Goal: Use online tool/utility

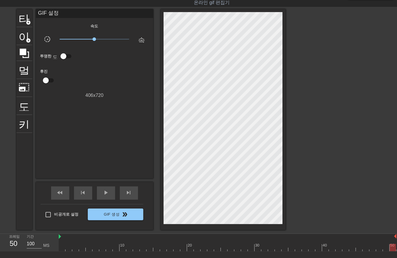
scroll to position [0, 1]
click at [48, 40] on span "slow_motion_video" at bounding box center [47, 39] width 7 height 7
drag, startPoint x: 23, startPoint y: 81, endPoint x: 23, endPoint y: 90, distance: 8.5
click at [23, 90] on span "photo_size_select_large" at bounding box center [24, 86] width 11 height 11
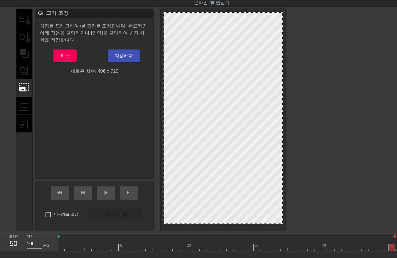
click at [25, 103] on div "타이틀 add_circle 이미지 add_circle 멀떠구니 photo_size_select_large 도움말 키보드" at bounding box center [24, 119] width 16 height 221
click at [22, 89] on span "photo_size_select_large" at bounding box center [24, 86] width 11 height 11
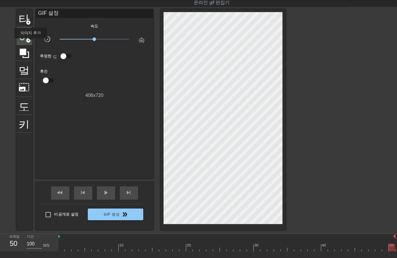
click at [30, 43] on div "이미지 add_circle" at bounding box center [24, 36] width 16 height 18
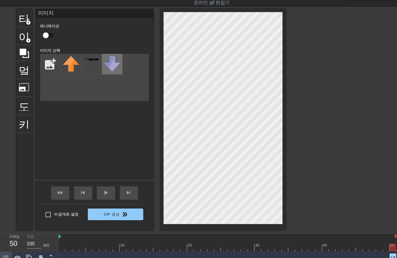
click at [110, 66] on img at bounding box center [112, 64] width 16 height 16
click at [69, 66] on img at bounding box center [71, 64] width 16 height 16
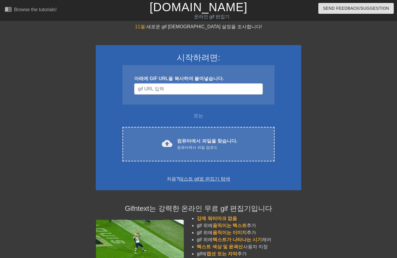
scroll to position [14, 0]
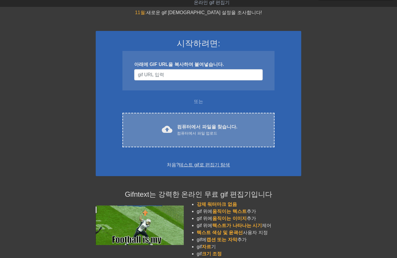
click at [186, 126] on font "컴퓨터에서 파일을 찾습니다." at bounding box center [207, 126] width 60 height 5
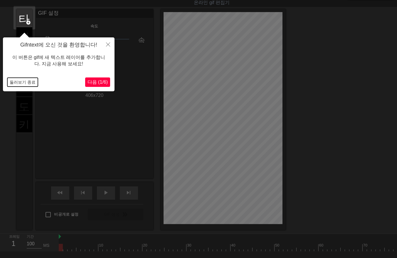
click at [18, 80] on button "둘러보기 종료" at bounding box center [22, 82] width 31 height 9
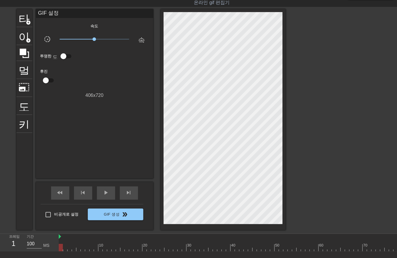
drag, startPoint x: 60, startPoint y: 247, endPoint x: 46, endPoint y: 278, distance: 33.7
click at [46, 257] on html "menu_book 튜토리얼을 찾아보세요! Gifntext.com 온라인 gif 편집기 피드백/제안 보내기 타이틀 add_circle 이미지 a…" at bounding box center [198, 139] width 397 height 306
click at [65, 248] on div at bounding box center [259, 246] width 401 height 7
click at [69, 248] on div at bounding box center [259, 246] width 401 height 7
drag, startPoint x: 73, startPoint y: 247, endPoint x: 78, endPoint y: 250, distance: 6.6
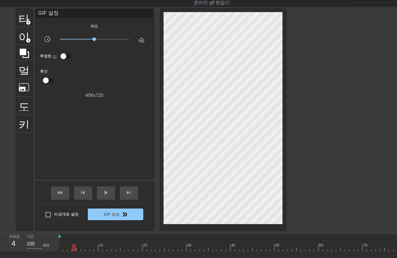
click at [73, 248] on div at bounding box center [259, 246] width 401 height 7
click at [79, 249] on div at bounding box center [259, 246] width 401 height 7
click at [82, 248] on div at bounding box center [259, 246] width 401 height 7
click at [86, 248] on div at bounding box center [259, 246] width 401 height 7
click at [89, 247] on div at bounding box center [259, 246] width 401 height 7
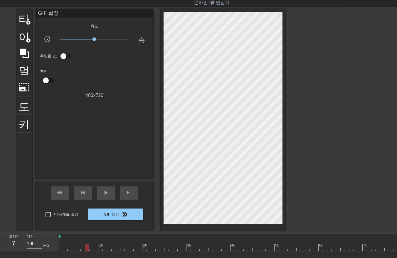
drag, startPoint x: 58, startPoint y: 247, endPoint x: 62, endPoint y: 248, distance: 3.9
click at [60, 248] on div "프레임 7 기간 100 MS 10 20 30 40 50 60 70 80 90" at bounding box center [198, 242] width 397 height 18
drag, startPoint x: 58, startPoint y: 247, endPoint x: 61, endPoint y: 248, distance: 3.0
click at [61, 248] on div "프레임 7 기간 100 MS 10 20 30 40 50 60 70 80 90" at bounding box center [198, 242] width 397 height 18
click at [61, 247] on div at bounding box center [259, 246] width 401 height 7
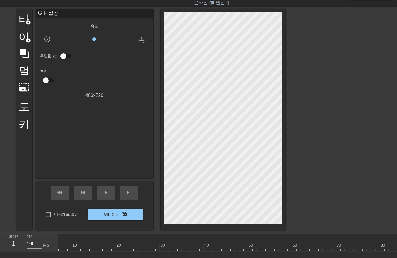
scroll to position [0, 64]
click at [388, 247] on div at bounding box center [195, 246] width 401 height 7
drag, startPoint x: 390, startPoint y: 248, endPoint x: 392, endPoint y: 250, distance: 3.1
click at [391, 249] on div at bounding box center [389, 246] width 4 height 7
click at [393, 248] on div at bounding box center [195, 246] width 401 height 7
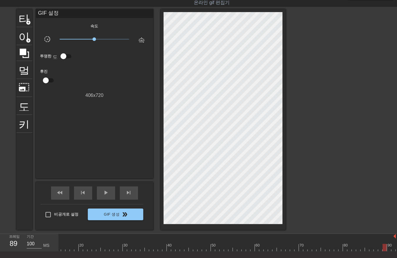
click at [387, 246] on div at bounding box center [195, 246] width 401 height 7
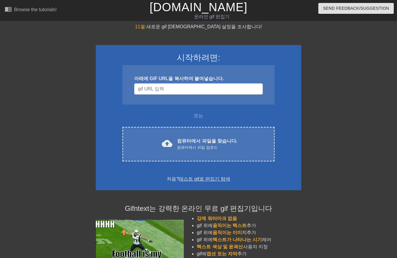
scroll to position [14, 0]
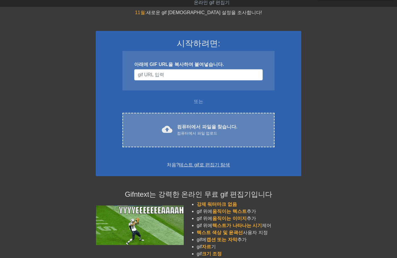
click at [193, 121] on div "cloud_upload 컴퓨터에서 파일을 찾습니다. 컴퓨터에서 파일 업로드 Choose files" at bounding box center [199, 130] width 152 height 34
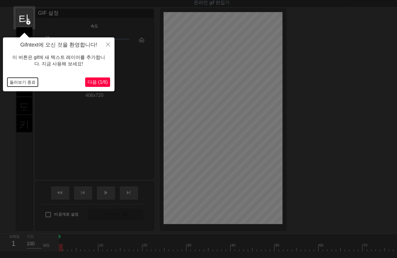
click at [21, 79] on button "둘러보기 종료" at bounding box center [22, 82] width 31 height 9
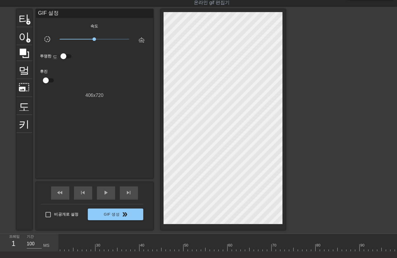
scroll to position [0, 24]
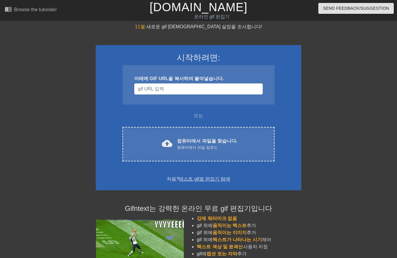
scroll to position [14, 0]
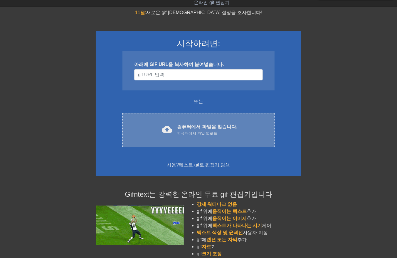
click at [208, 130] on div "컴퓨터에서 파일 업로드" at bounding box center [207, 133] width 60 height 6
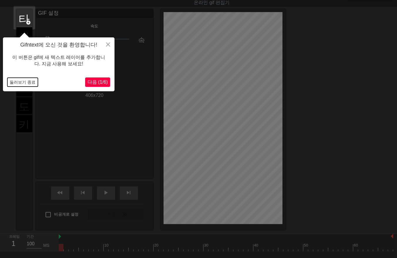
click at [13, 81] on button "둘러보기 종료" at bounding box center [22, 82] width 31 height 9
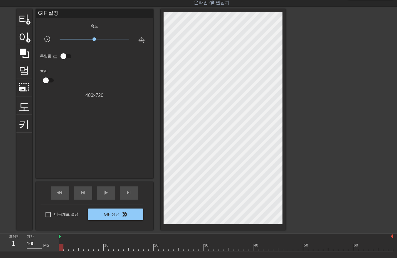
drag, startPoint x: 60, startPoint y: 246, endPoint x: -1, endPoint y: 278, distance: 69.4
click at [0, 257] on html "menu_book 튜토리얼을 찾아보세요! Gifntext.com 온라인 gif 편집기 피드백/제안 보내기 타이틀 add_circle 이미지 a…" at bounding box center [198, 139] width 397 height 306
click at [165, 111] on div at bounding box center [223, 119] width 125 height 221
click at [66, 248] on div at bounding box center [226, 246] width 335 height 7
click at [70, 248] on div at bounding box center [226, 246] width 335 height 7
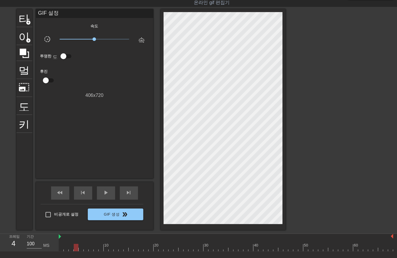
drag, startPoint x: 75, startPoint y: 248, endPoint x: 81, endPoint y: 248, distance: 5.6
click at [76, 248] on div at bounding box center [226, 246] width 335 height 7
drag, startPoint x: 81, startPoint y: 249, endPoint x: 85, endPoint y: 248, distance: 4.4
click at [82, 249] on div at bounding box center [226, 246] width 335 height 7
click at [86, 248] on div at bounding box center [226, 246] width 335 height 7
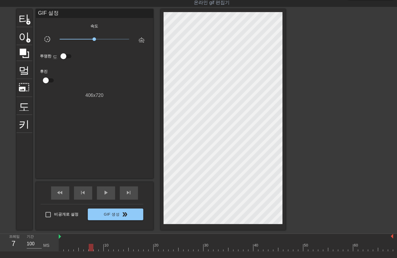
drag, startPoint x: 90, startPoint y: 247, endPoint x: 94, endPoint y: 249, distance: 4.5
click at [90, 247] on div at bounding box center [226, 246] width 335 height 7
click at [94, 248] on div at bounding box center [226, 246] width 335 height 7
click at [100, 248] on div at bounding box center [226, 246] width 335 height 7
drag, startPoint x: 106, startPoint y: 248, endPoint x: 110, endPoint y: 248, distance: 3.8
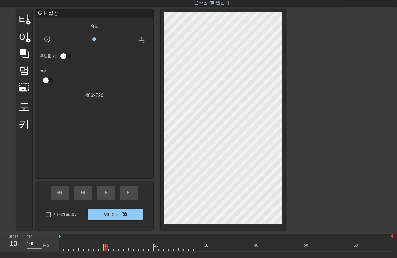
click at [107, 248] on div at bounding box center [226, 246] width 335 height 7
drag, startPoint x: 110, startPoint y: 248, endPoint x: 113, endPoint y: 249, distance: 3.2
click at [110, 249] on div at bounding box center [226, 246] width 335 height 7
click at [115, 249] on div at bounding box center [226, 246] width 335 height 7
click at [120, 248] on div at bounding box center [226, 246] width 335 height 7
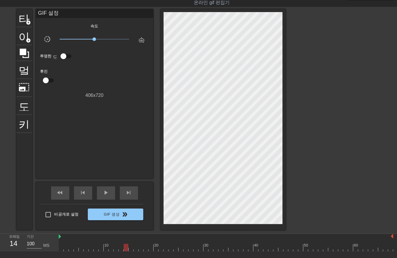
click at [125, 249] on div at bounding box center [226, 246] width 335 height 7
click at [130, 248] on div at bounding box center [226, 246] width 335 height 7
drag, startPoint x: 134, startPoint y: 248, endPoint x: 137, endPoint y: 250, distance: 3.2
click at [136, 250] on div at bounding box center [226, 246] width 335 height 7
click at [139, 248] on div at bounding box center [226, 246] width 335 height 7
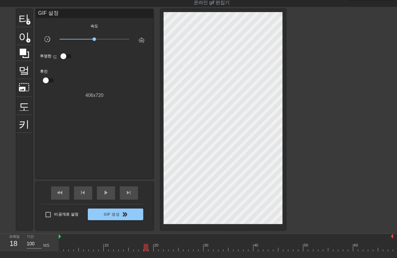
click at [144, 249] on div at bounding box center [226, 246] width 335 height 7
click at [150, 248] on div at bounding box center [226, 246] width 335 height 7
click at [156, 247] on div at bounding box center [226, 246] width 335 height 7
click at [160, 250] on div at bounding box center [226, 246] width 335 height 7
drag, startPoint x: 166, startPoint y: 248, endPoint x: 168, endPoint y: 250, distance: 3.1
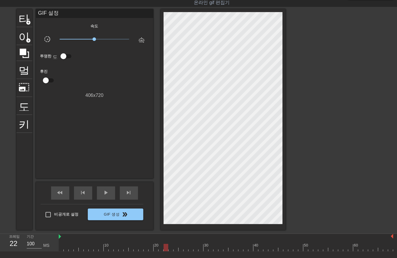
click at [166, 249] on div at bounding box center [226, 246] width 335 height 7
click at [170, 249] on div at bounding box center [226, 246] width 335 height 7
click at [175, 249] on div at bounding box center [226, 246] width 335 height 7
click at [180, 248] on div at bounding box center [226, 246] width 335 height 7
drag, startPoint x: 185, startPoint y: 248, endPoint x: 190, endPoint y: 249, distance: 5.4
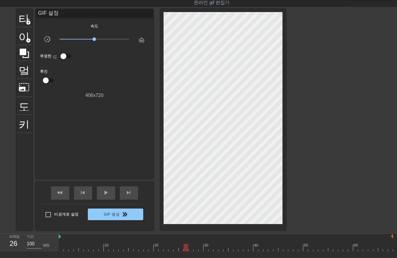
click at [186, 249] on div at bounding box center [226, 246] width 335 height 7
drag, startPoint x: 189, startPoint y: 248, endPoint x: 193, endPoint y: 249, distance: 3.7
click at [189, 249] on div at bounding box center [226, 246] width 335 height 7
click at [195, 250] on div at bounding box center [226, 246] width 335 height 7
click at [200, 251] on div "menu_book 튜토리얼을 찾아보세요! Gifntext.com 온라인 gif 편집기 피드백/제안 보내기 타이틀 add_circle 이미지 a…" at bounding box center [198, 139] width 397 height 306
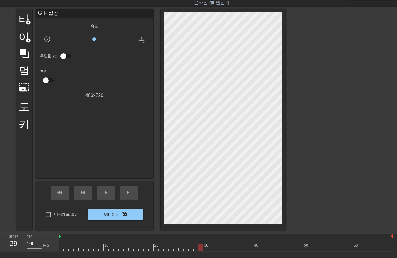
click at [205, 250] on div at bounding box center [226, 246] width 335 height 7
click at [211, 250] on div at bounding box center [226, 246] width 335 height 7
click at [216, 250] on div at bounding box center [226, 246] width 335 height 7
click at [219, 249] on div at bounding box center [226, 246] width 335 height 7
click at [224, 249] on div at bounding box center [226, 246] width 335 height 7
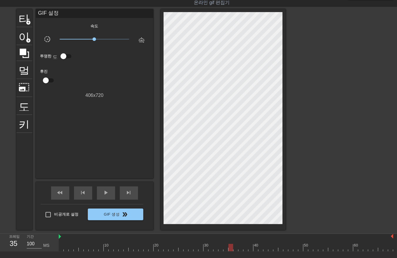
click at [230, 251] on div "menu_book 튜토리얼을 찾아보세요! Gifntext.com 온라인 gif 편집기 피드백/제안 보내기 타이틀 add_circle 이미지 a…" at bounding box center [198, 139] width 397 height 306
drag, startPoint x: 236, startPoint y: 249, endPoint x: 235, endPoint y: 252, distance: 3.2
click at [235, 252] on div "menu_book 튜토리얼을 찾아보세요! Gifntext.com 온라인 gif 편집기 피드백/제안 보내기 타이틀 add_circle 이미지 a…" at bounding box center [198, 139] width 397 height 306
drag, startPoint x: 239, startPoint y: 250, endPoint x: 245, endPoint y: 252, distance: 6.4
click at [240, 252] on div "menu_book 튜토리얼을 찾아보세요! Gifntext.com 온라인 gif 편집기 피드백/제안 보내기 타이틀 add_circle 이미지 a…" at bounding box center [198, 139] width 397 height 306
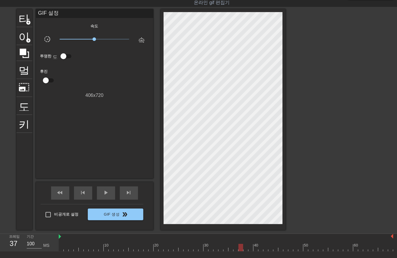
click at [243, 250] on div at bounding box center [226, 246] width 335 height 7
click at [246, 248] on div at bounding box center [226, 246] width 335 height 7
click at [252, 247] on div at bounding box center [226, 246] width 335 height 7
drag, startPoint x: 255, startPoint y: 246, endPoint x: 259, endPoint y: 248, distance: 5.0
click at [256, 247] on div at bounding box center [226, 246] width 335 height 7
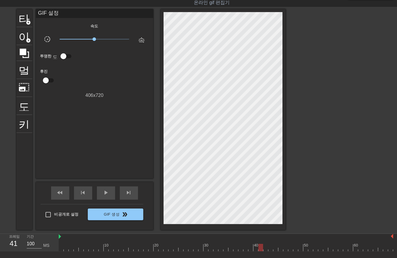
click at [260, 249] on div at bounding box center [226, 246] width 335 height 7
drag, startPoint x: 265, startPoint y: 248, endPoint x: 268, endPoint y: 249, distance: 3.4
click at [266, 249] on div at bounding box center [226, 246] width 335 height 7
click at [271, 250] on div at bounding box center [226, 246] width 335 height 7
drag, startPoint x: 275, startPoint y: 247, endPoint x: 276, endPoint y: 251, distance: 4.2
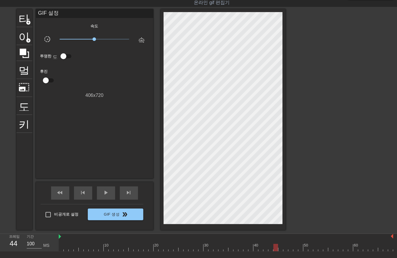
click at [276, 251] on div "menu_book 튜토리얼을 찾아보세요! Gifntext.com 온라인 gif 편집기 피드백/제안 보내기 타이틀 add_circle 이미지 a…" at bounding box center [198, 139] width 397 height 306
drag, startPoint x: 280, startPoint y: 247, endPoint x: 281, endPoint y: 250, distance: 3.4
click at [281, 250] on div at bounding box center [226, 246] width 335 height 7
click at [286, 249] on div at bounding box center [226, 246] width 335 height 7
click at [290, 248] on div at bounding box center [226, 246] width 335 height 7
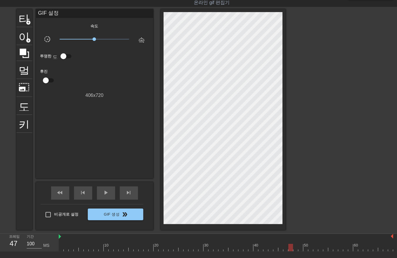
click at [296, 249] on div at bounding box center [226, 246] width 335 height 7
drag, startPoint x: 301, startPoint y: 246, endPoint x: 302, endPoint y: 249, distance: 3.0
click at [302, 248] on div at bounding box center [226, 246] width 335 height 7
click at [306, 248] on div at bounding box center [226, 246] width 335 height 7
click at [311, 250] on div at bounding box center [226, 246] width 335 height 7
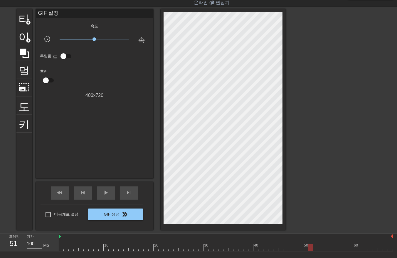
click at [315, 250] on div at bounding box center [226, 246] width 335 height 7
click at [321, 249] on div at bounding box center [226, 246] width 335 height 7
click at [325, 249] on div at bounding box center [226, 246] width 335 height 7
click at [331, 250] on div at bounding box center [226, 246] width 335 height 7
click at [336, 250] on div "10 20 30 40 50 60" at bounding box center [226, 242] width 335 height 18
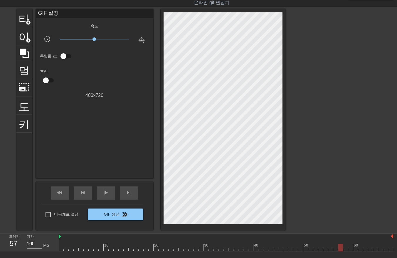
drag, startPoint x: 339, startPoint y: 249, endPoint x: 342, endPoint y: 252, distance: 4.0
click at [340, 252] on div "menu_book 튜토리얼을 찾아보세요! Gifntext.com 온라인 gif 편집기 피드백/제안 보내기 타이틀 add_circle 이미지 a…" at bounding box center [198, 139] width 397 height 306
drag, startPoint x: 345, startPoint y: 248, endPoint x: 348, endPoint y: 249, distance: 3.7
click at [345, 251] on div "menu_book 튜토리얼을 찾아보세요! Gifntext.com 온라인 gif 편집기 피드백/제안 보내기 타이틀 add_circle 이미지 a…" at bounding box center [198, 139] width 397 height 306
drag, startPoint x: 350, startPoint y: 246, endPoint x: 356, endPoint y: 250, distance: 7.4
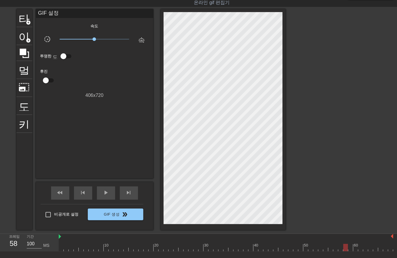
click at [350, 248] on div at bounding box center [226, 246] width 335 height 7
drag, startPoint x: 356, startPoint y: 248, endPoint x: 358, endPoint y: 251, distance: 4.2
click at [357, 251] on div "menu_book 튜토리얼을 찾아보세요! Gifntext.com 온라인 gif 편집기 피드백/제안 보내기 타이틀 add_circle 이미지 a…" at bounding box center [198, 139] width 397 height 306
drag, startPoint x: 360, startPoint y: 247, endPoint x: 362, endPoint y: 250, distance: 3.3
click at [361, 250] on div at bounding box center [226, 246] width 335 height 7
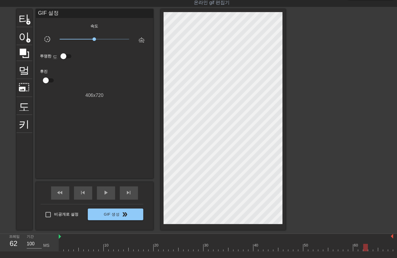
drag, startPoint x: 365, startPoint y: 247, endPoint x: 367, endPoint y: 250, distance: 3.9
click at [365, 250] on div "10 20 30 40 50 60" at bounding box center [226, 242] width 335 height 18
drag, startPoint x: 369, startPoint y: 248, endPoint x: 372, endPoint y: 249, distance: 3.1
click at [370, 249] on div at bounding box center [226, 246] width 335 height 7
drag, startPoint x: 374, startPoint y: 247, endPoint x: 378, endPoint y: 248, distance: 3.6
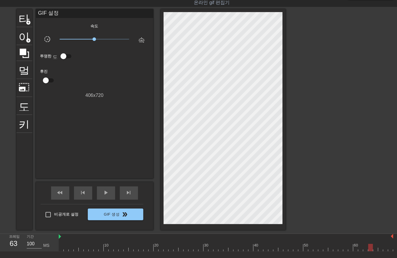
click at [375, 248] on div at bounding box center [226, 246] width 335 height 7
drag, startPoint x: 379, startPoint y: 248, endPoint x: 384, endPoint y: 248, distance: 5.0
click at [380, 248] on div at bounding box center [226, 246] width 335 height 7
drag, startPoint x: 385, startPoint y: 247, endPoint x: 389, endPoint y: 250, distance: 5.4
click at [385, 251] on div "menu_book 튜토리얼을 찾아보세요! Gifntext.com 온라인 gif 편집기 피드백/제안 보내기 타이틀 add_circle 이미지 a…" at bounding box center [198, 139] width 397 height 306
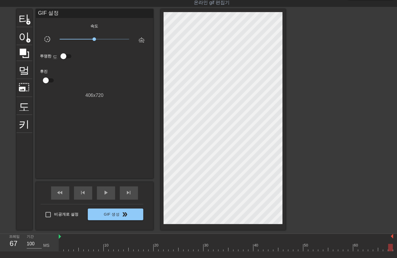
click at [389, 249] on div at bounding box center [226, 246] width 335 height 7
click at [395, 248] on div "10 20 30 40 50 60" at bounding box center [228, 242] width 339 height 18
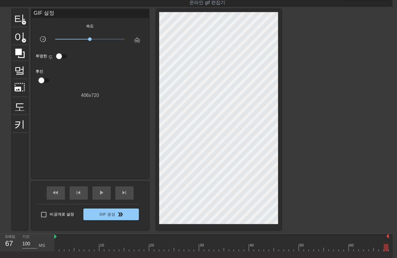
click at [391, 249] on div "10 20 30 40 50 60" at bounding box center [223, 242] width 339 height 18
